Goal: Use online tool/utility: Utilize a website feature to perform a specific function

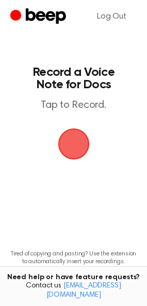
click at [73, 149] on span "button" at bounding box center [74, 145] width 32 height 32
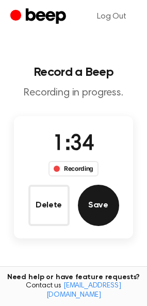
click at [105, 212] on button "Save" at bounding box center [98, 205] width 41 height 41
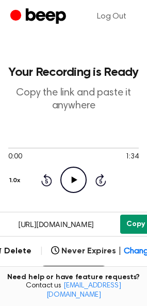
click at [132, 223] on button "Copy" at bounding box center [135, 224] width 31 height 19
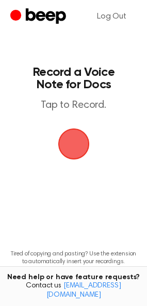
click at [73, 143] on span "button" at bounding box center [73, 144] width 38 height 38
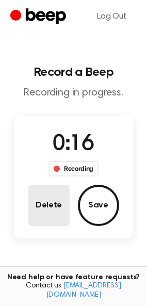
click at [64, 206] on button "Delete" at bounding box center [48, 205] width 41 height 41
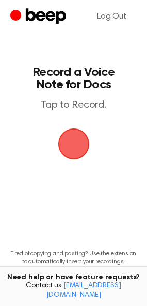
click at [68, 141] on span "button" at bounding box center [74, 145] width 34 height 34
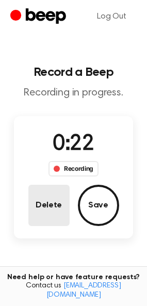
click at [51, 199] on button "Delete" at bounding box center [48, 205] width 41 height 41
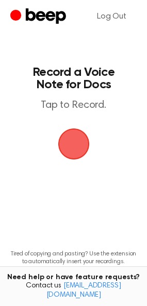
click at [72, 149] on span "button" at bounding box center [74, 145] width 32 height 32
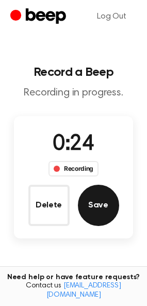
click at [105, 202] on button "Save" at bounding box center [98, 205] width 41 height 41
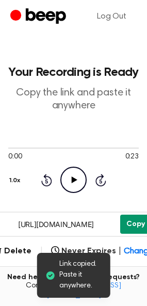
click at [130, 222] on button "Copy" at bounding box center [135, 224] width 31 height 19
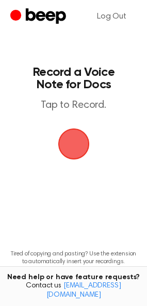
click at [70, 150] on span "button" at bounding box center [73, 144] width 37 height 37
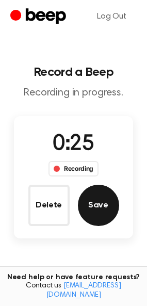
click at [95, 204] on button "Save" at bounding box center [98, 205] width 41 height 41
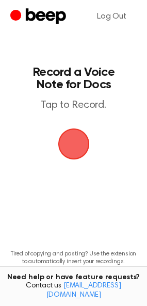
click at [83, 139] on span "button" at bounding box center [73, 143] width 47 height 47
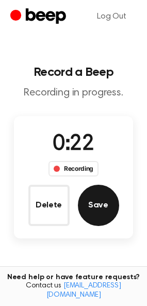
click at [90, 200] on button "Save" at bounding box center [98, 205] width 41 height 41
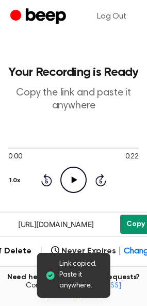
click at [126, 226] on button "Copy" at bounding box center [135, 224] width 31 height 19
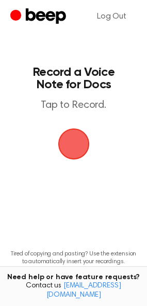
click at [72, 150] on span "button" at bounding box center [74, 144] width 50 height 50
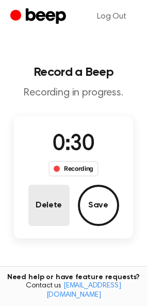
click at [47, 212] on button "Delete" at bounding box center [48, 205] width 41 height 41
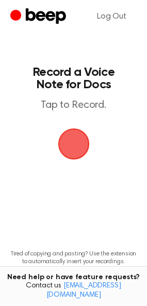
click at [76, 138] on span "button" at bounding box center [73, 144] width 29 height 29
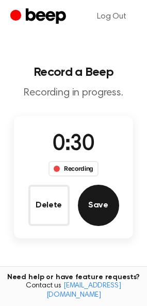
click at [112, 205] on button "Save" at bounding box center [98, 205] width 41 height 41
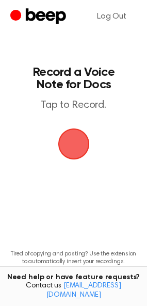
click at [68, 146] on span "button" at bounding box center [74, 145] width 34 height 34
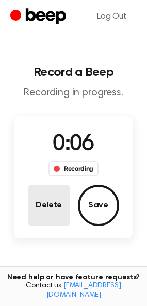
click at [57, 209] on button "Delete" at bounding box center [48, 205] width 41 height 41
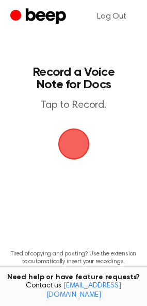
click at [80, 137] on span "button" at bounding box center [73, 144] width 29 height 29
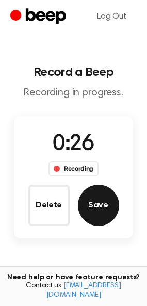
click at [102, 198] on button "Save" at bounding box center [98, 205] width 41 height 41
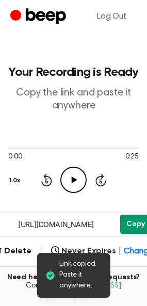
click at [130, 228] on button "Copy" at bounding box center [135, 224] width 31 height 19
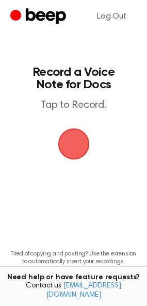
click at [74, 144] on span "button" at bounding box center [73, 144] width 37 height 37
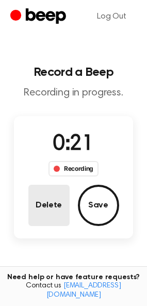
click at [58, 198] on button "Delete" at bounding box center [48, 205] width 41 height 41
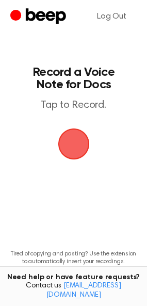
click at [82, 149] on span "button" at bounding box center [73, 143] width 47 height 47
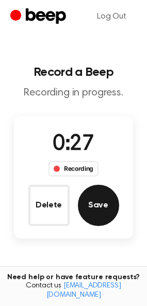
click at [101, 199] on button "Save" at bounding box center [98, 205] width 41 height 41
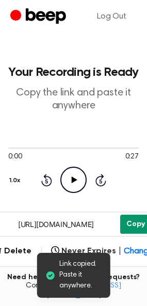
click at [127, 224] on button "Copy" at bounding box center [135, 224] width 31 height 19
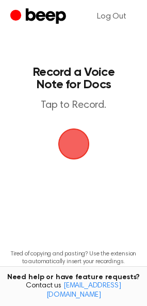
click at [75, 139] on span "button" at bounding box center [74, 144] width 42 height 42
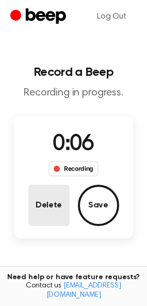
click at [53, 204] on button "Delete" at bounding box center [48, 205] width 41 height 41
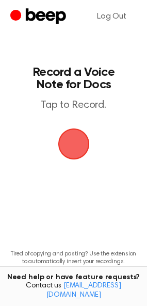
click at [71, 146] on span "button" at bounding box center [74, 145] width 32 height 32
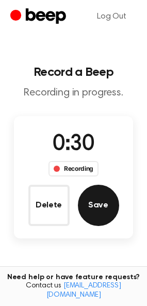
click at [90, 200] on button "Save" at bounding box center [98, 205] width 41 height 41
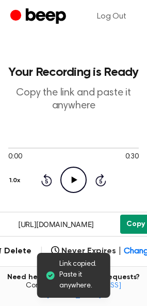
click at [135, 224] on button "Copy" at bounding box center [135, 224] width 31 height 19
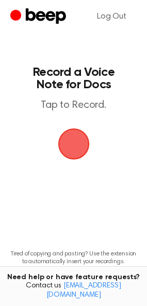
click at [76, 147] on span "button" at bounding box center [73, 144] width 29 height 29
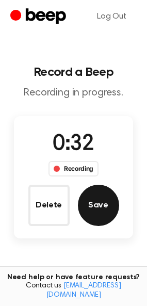
click at [98, 201] on button "Save" at bounding box center [98, 205] width 41 height 41
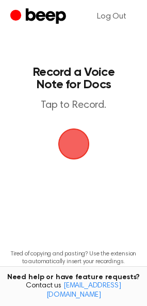
click at [71, 149] on span "button" at bounding box center [74, 145] width 34 height 34
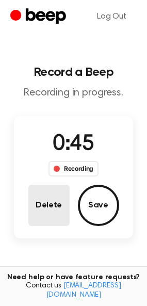
click at [58, 204] on button "Delete" at bounding box center [48, 205] width 41 height 41
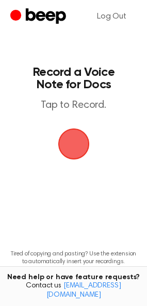
click at [73, 150] on span "button" at bounding box center [73, 144] width 53 height 53
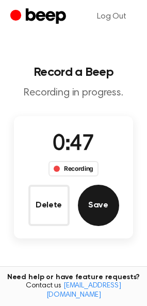
click at [94, 212] on button "Save" at bounding box center [98, 205] width 41 height 41
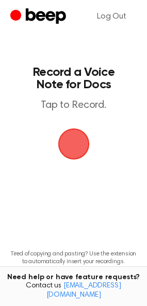
click at [74, 143] on span "button" at bounding box center [74, 144] width 58 height 58
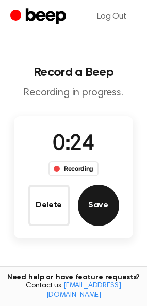
click at [94, 216] on button "Save" at bounding box center [98, 205] width 41 height 41
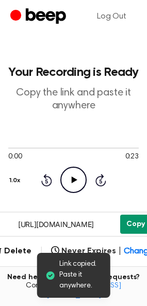
click at [125, 219] on button "Copy" at bounding box center [135, 224] width 31 height 19
